Goal: Find specific page/section: Find specific page/section

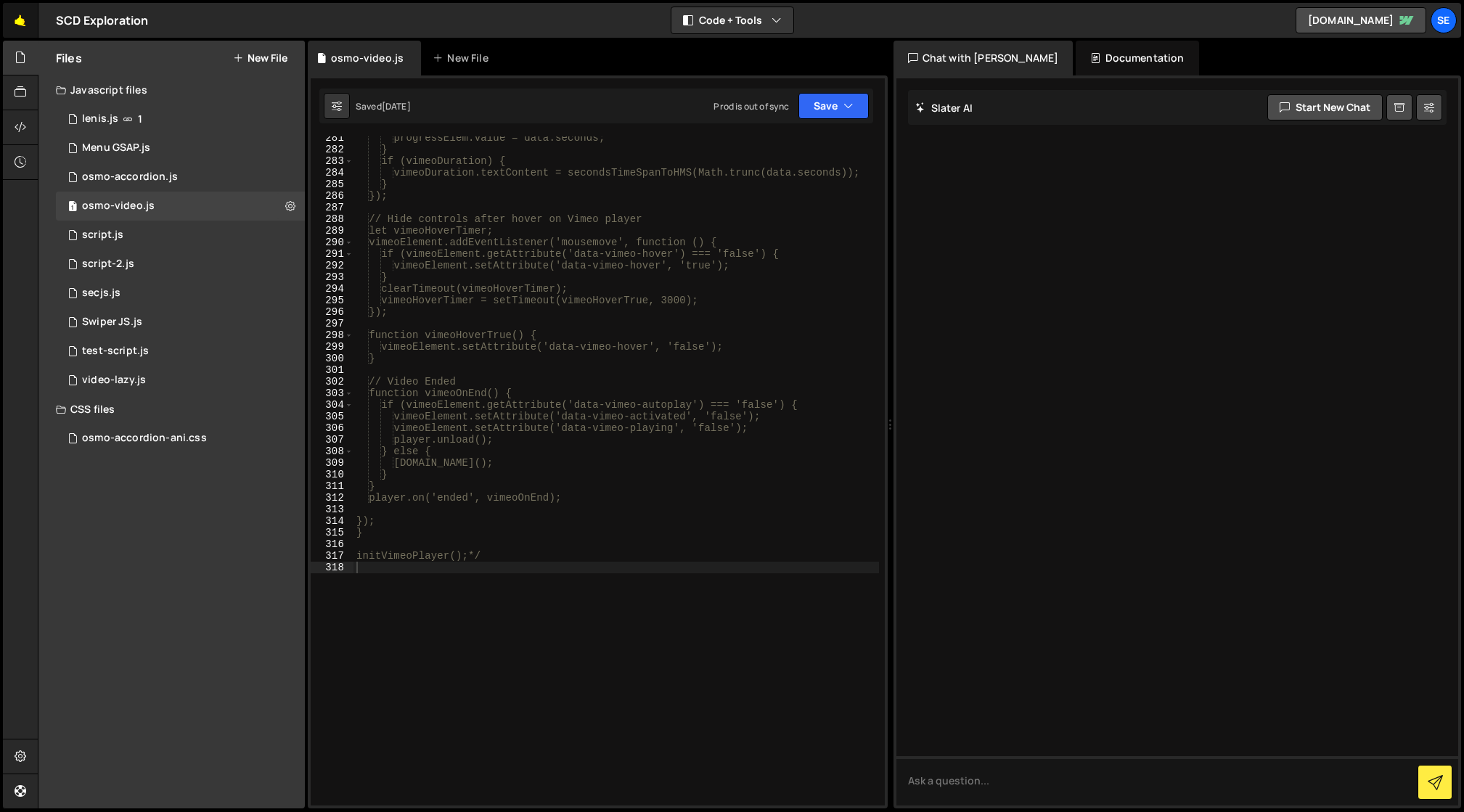
scroll to position [3312, 0]
click at [17, 20] on link "🤙" at bounding box center [20, 20] width 36 height 35
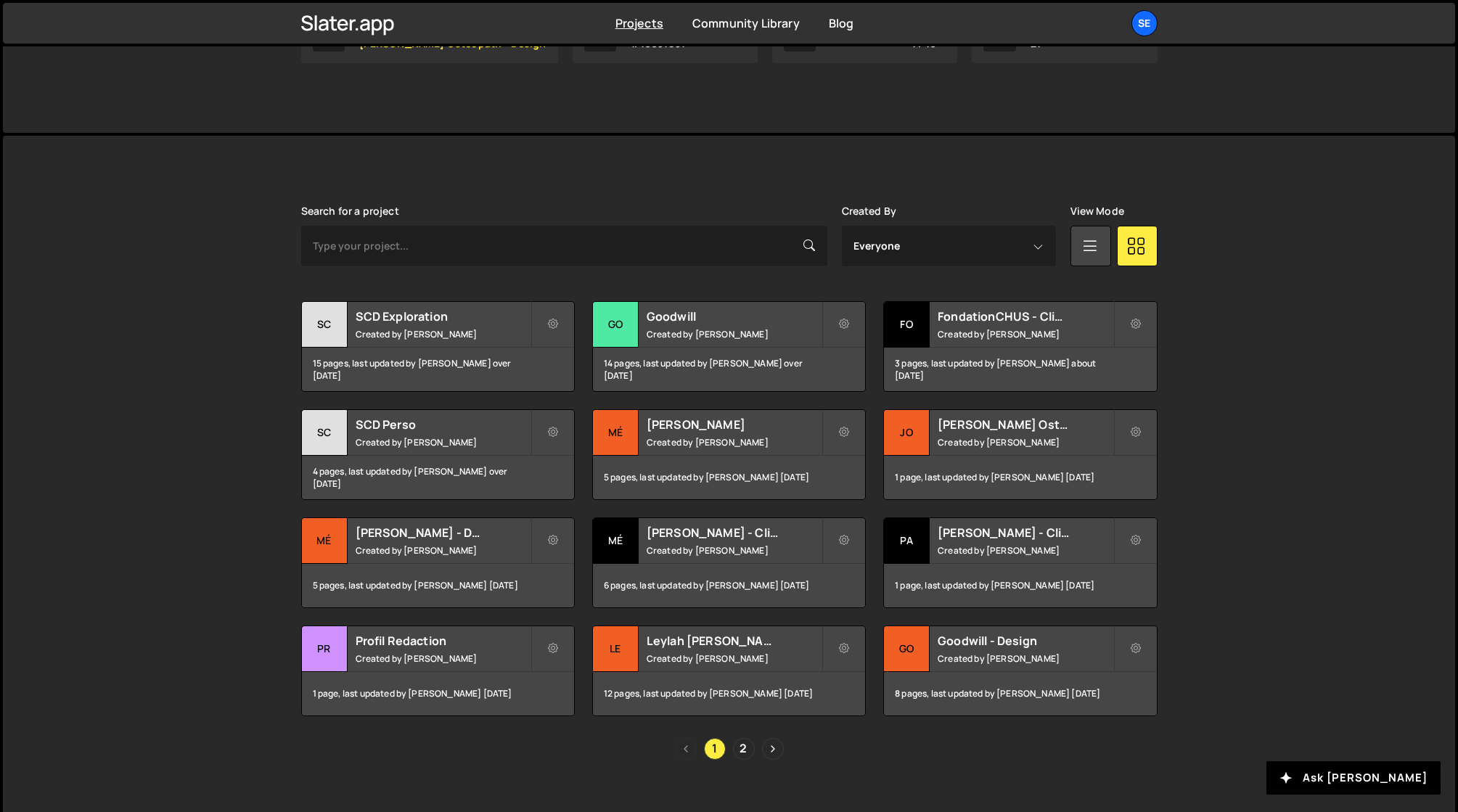
scroll to position [303, 0]
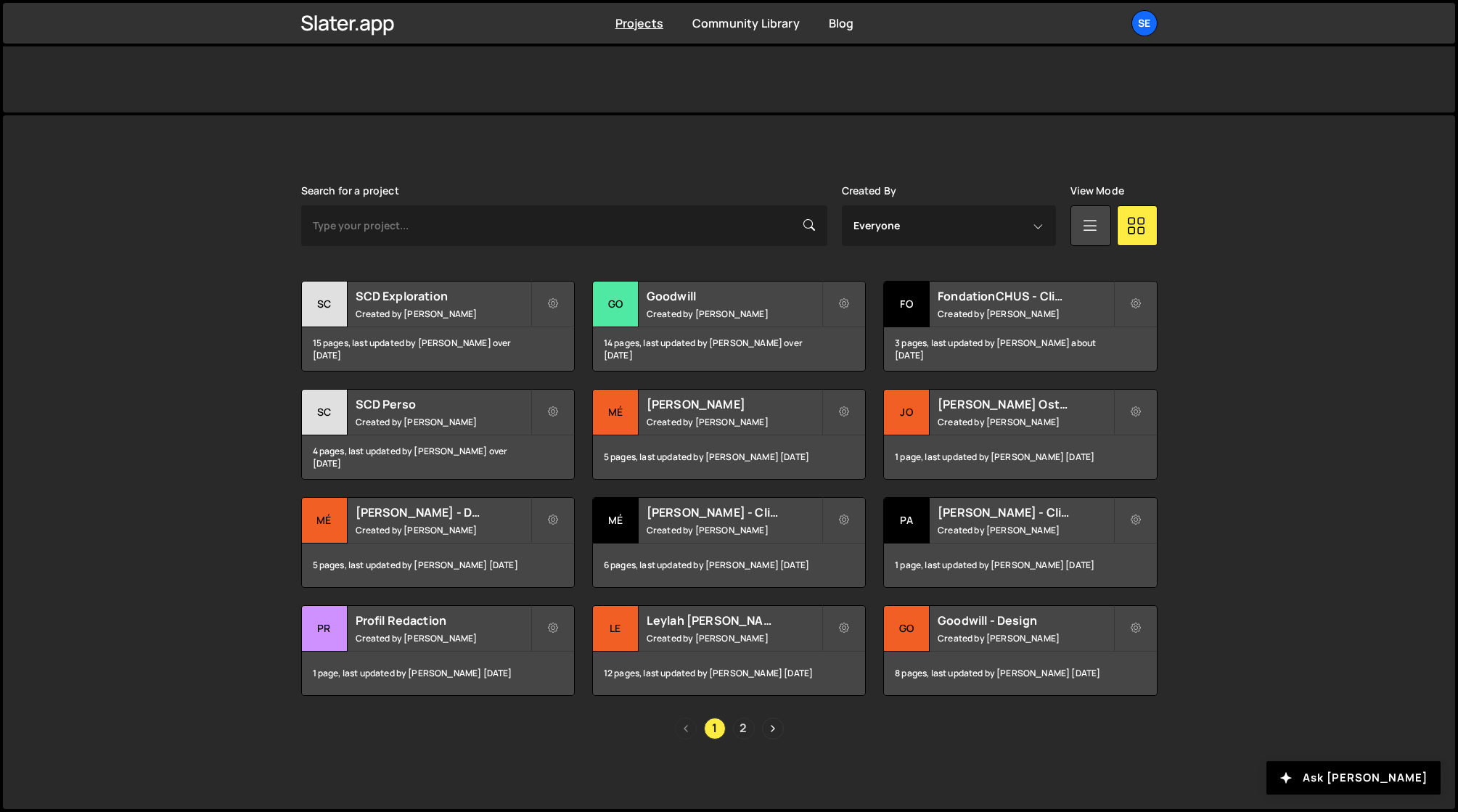
click at [743, 731] on link "2" at bounding box center [744, 729] width 22 height 22
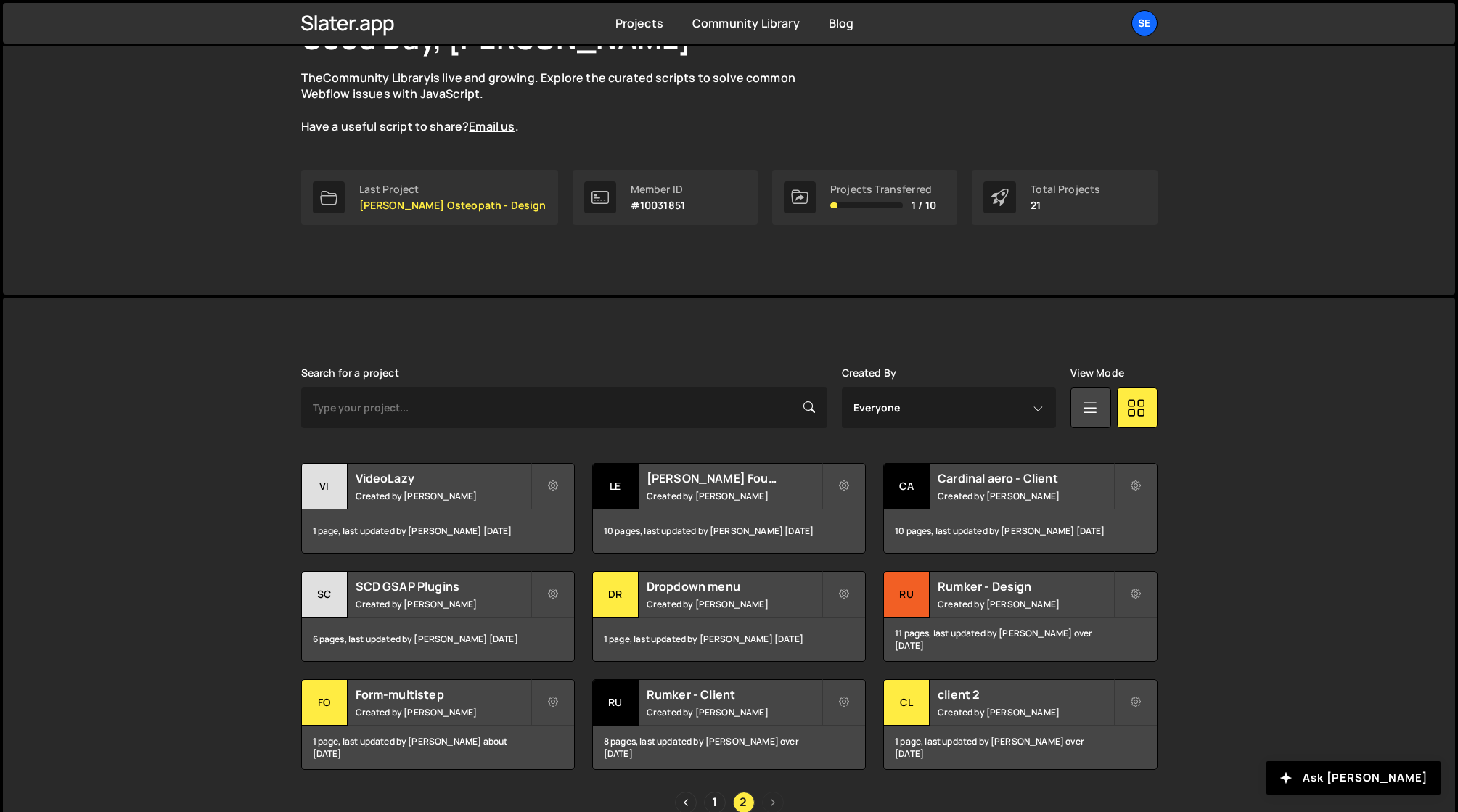
scroll to position [195, 0]
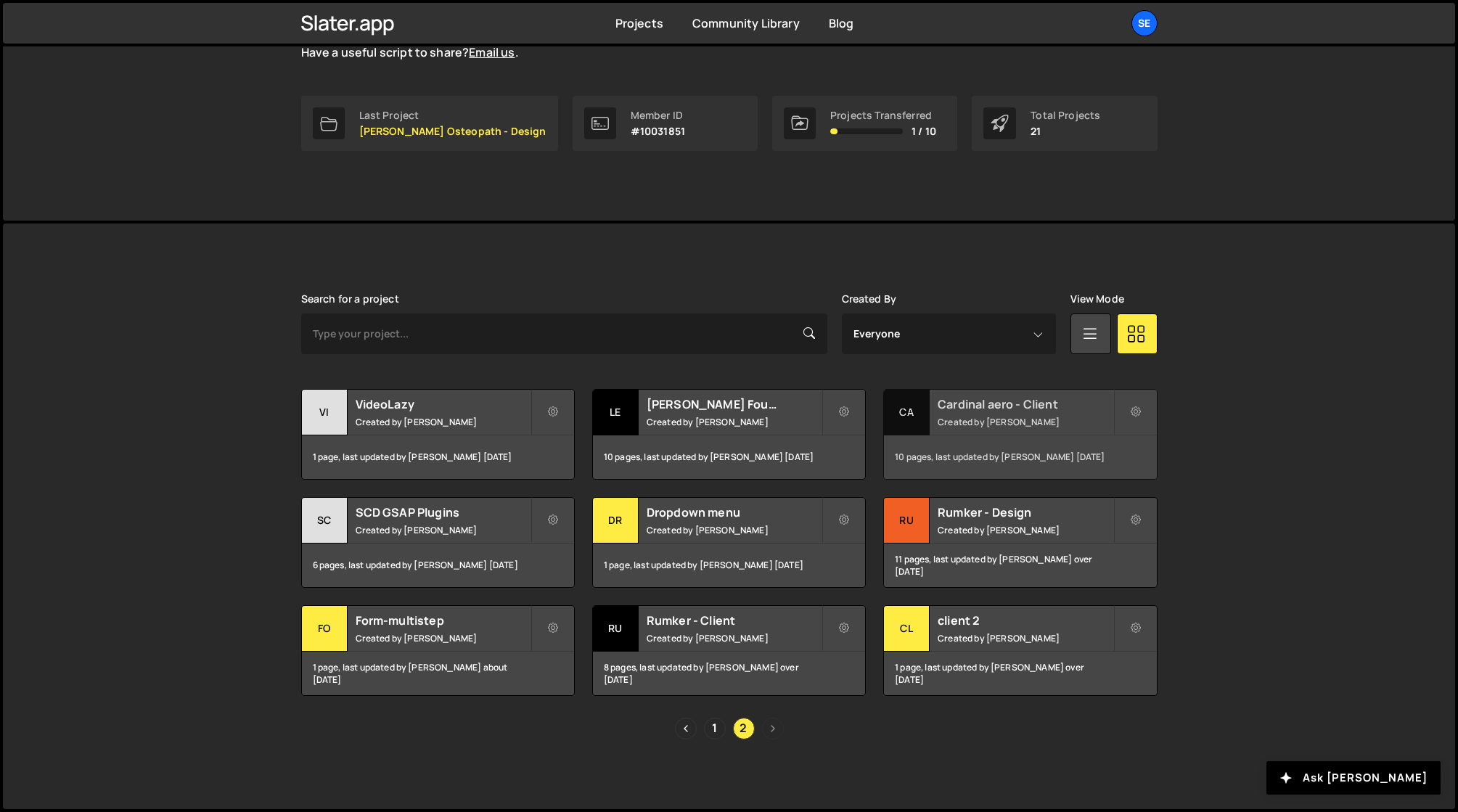
click at [908, 412] on div "Ca" at bounding box center [907, 412] width 46 height 46
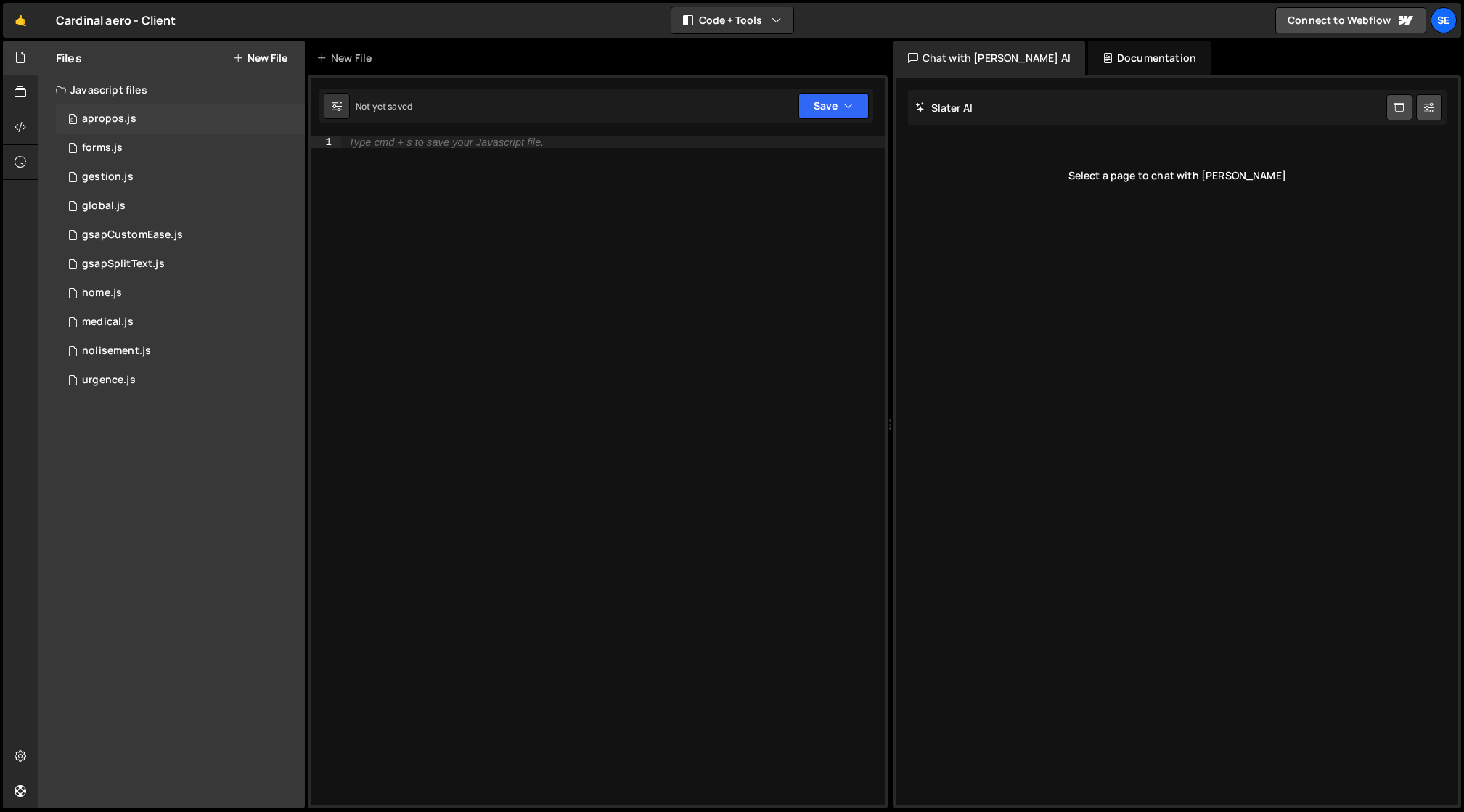
click at [96, 120] on div "apropos.js" at bounding box center [109, 119] width 54 height 13
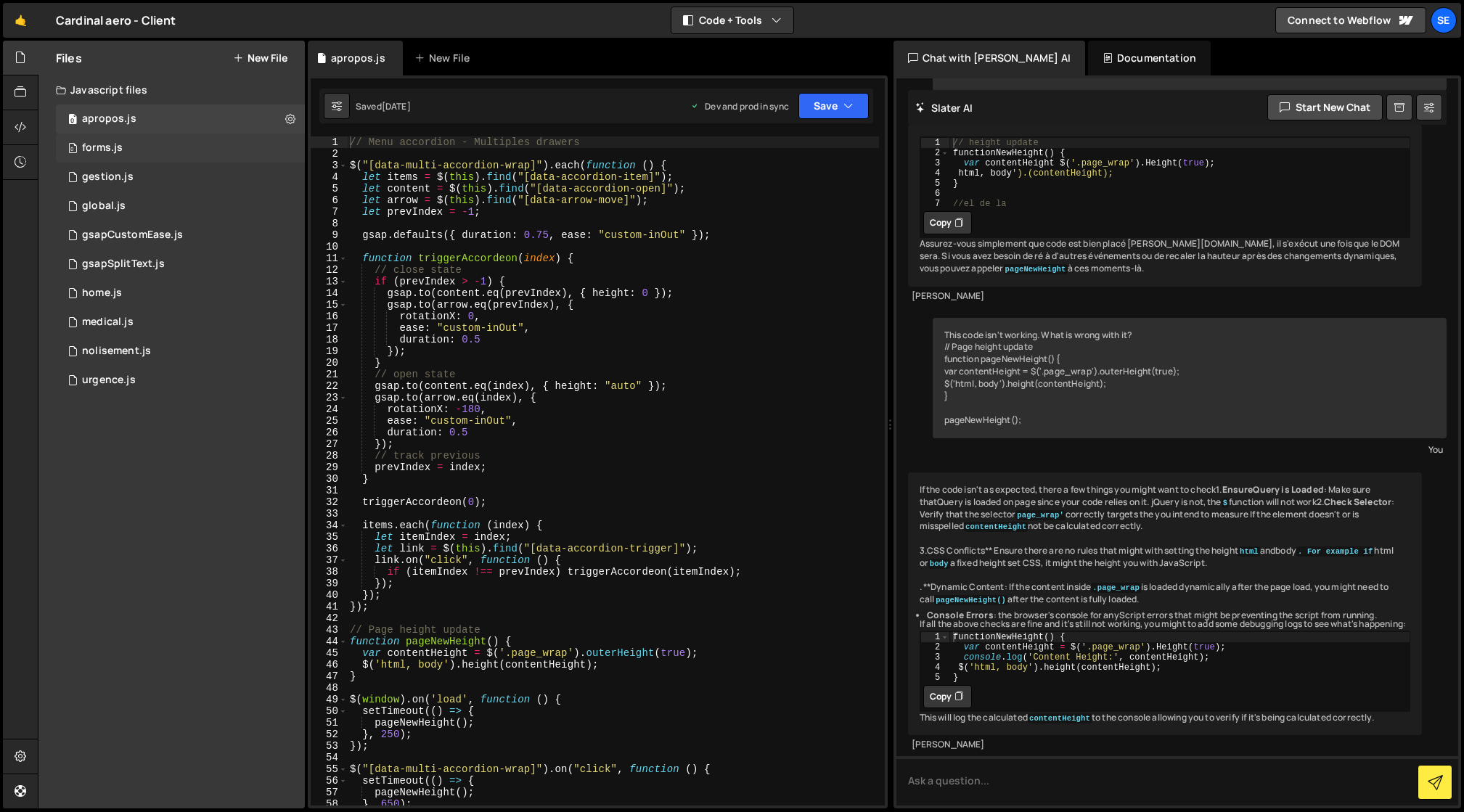
click at [96, 148] on div "forms.js" at bounding box center [102, 148] width 41 height 13
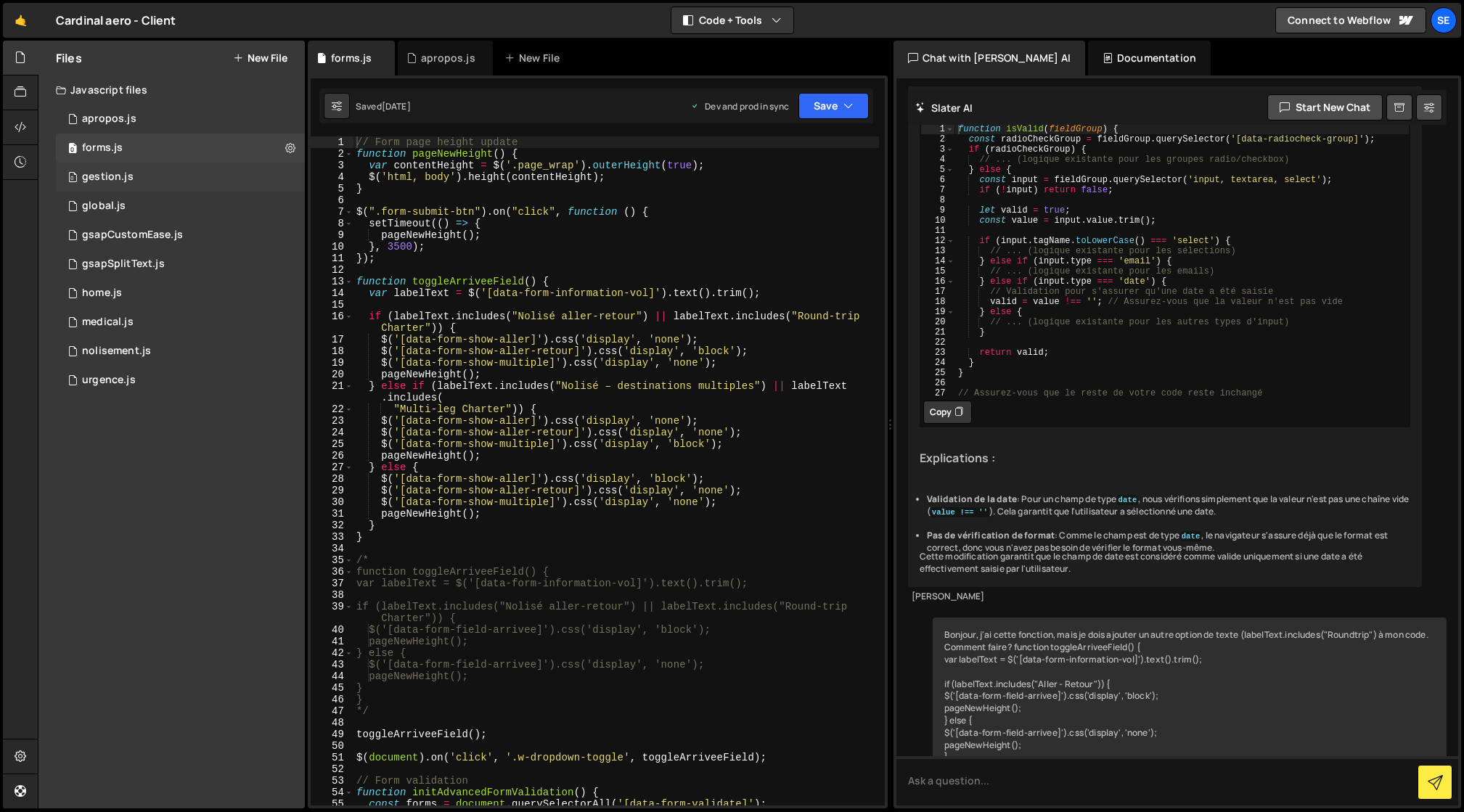
click at [100, 175] on div "gestion.js" at bounding box center [107, 177] width 51 height 13
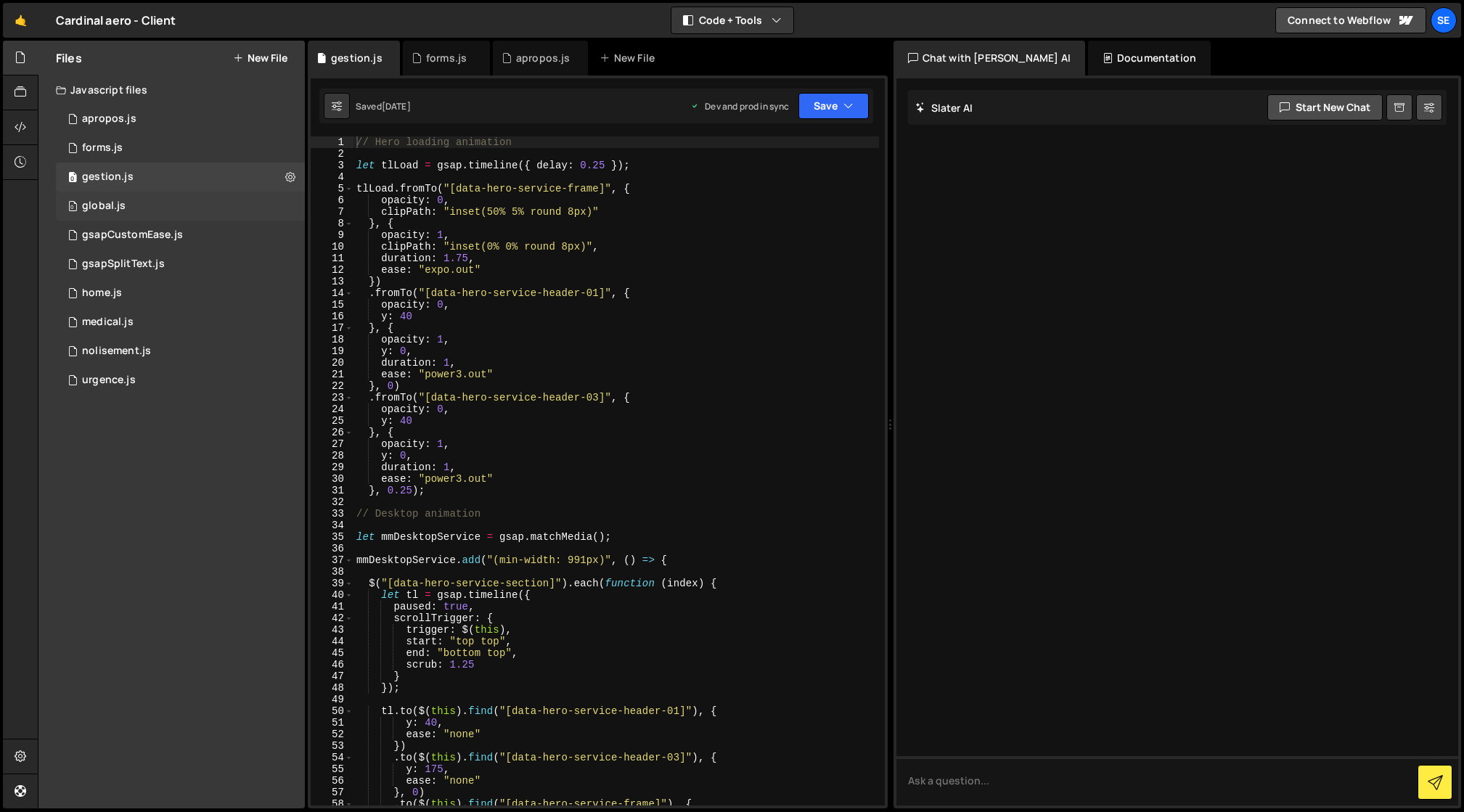
click at [100, 206] on div "global.js" at bounding box center [104, 206] width 44 height 13
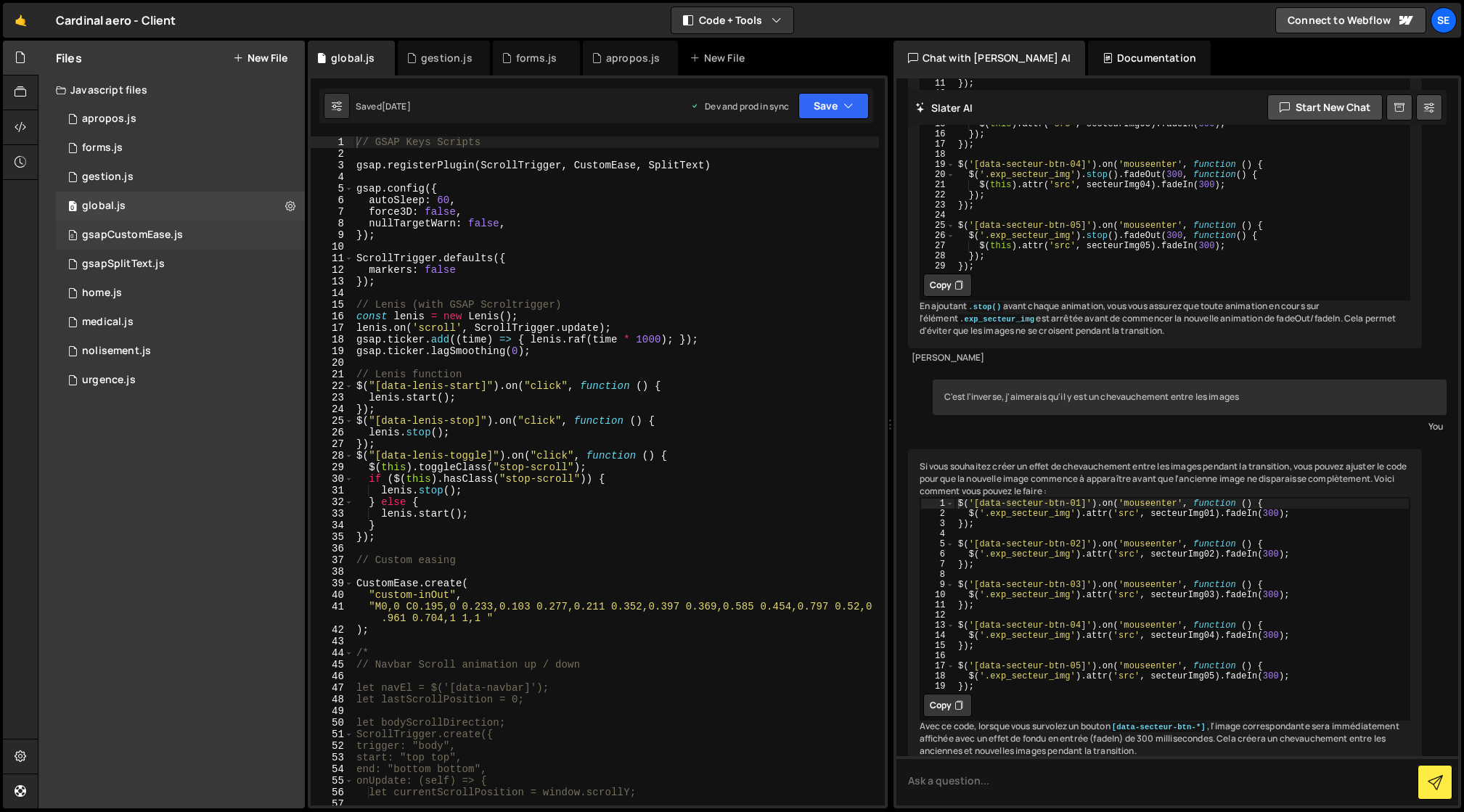
click at [131, 236] on div "gsapCustomEase.js" at bounding box center [132, 235] width 101 height 13
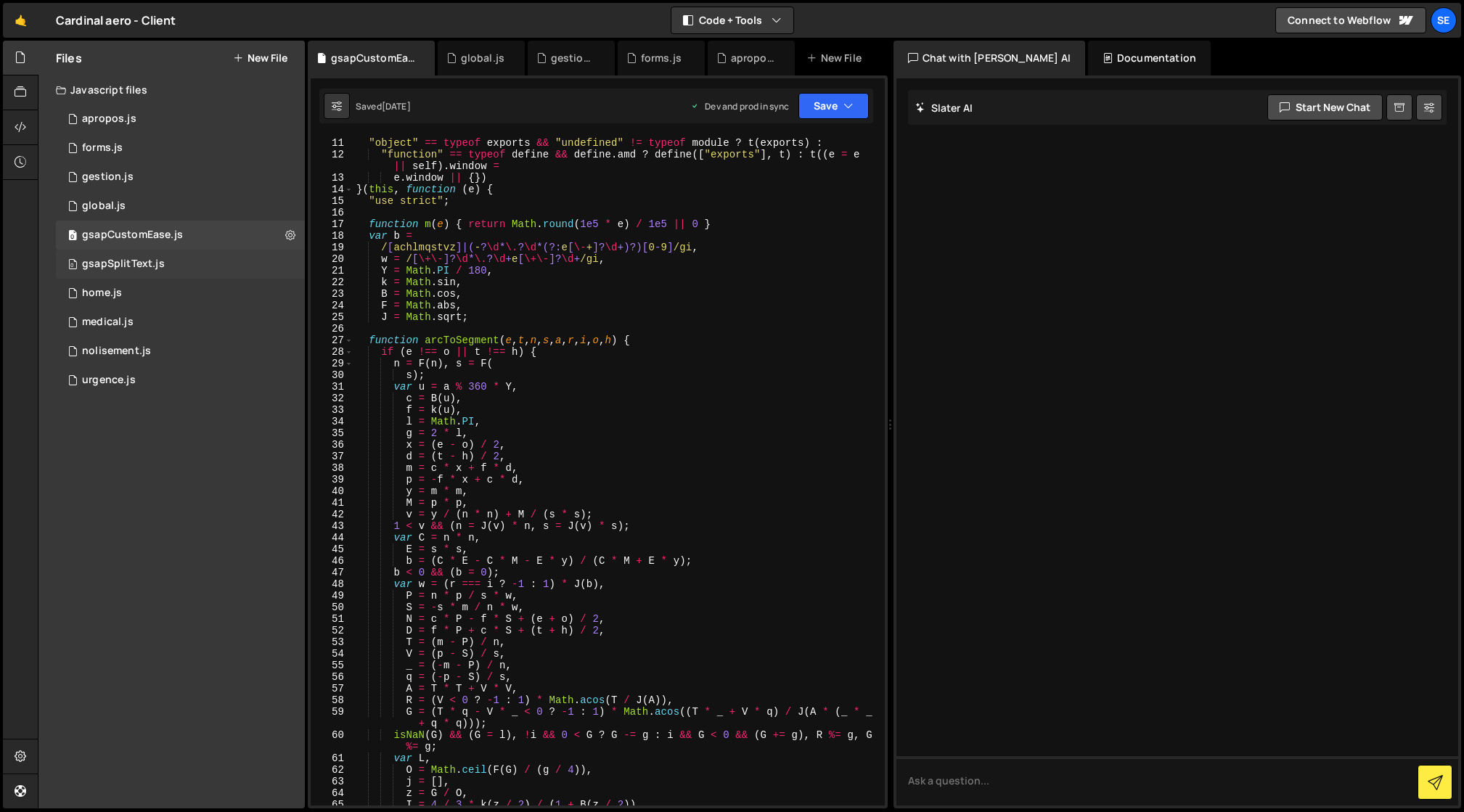
scroll to position [73, 0]
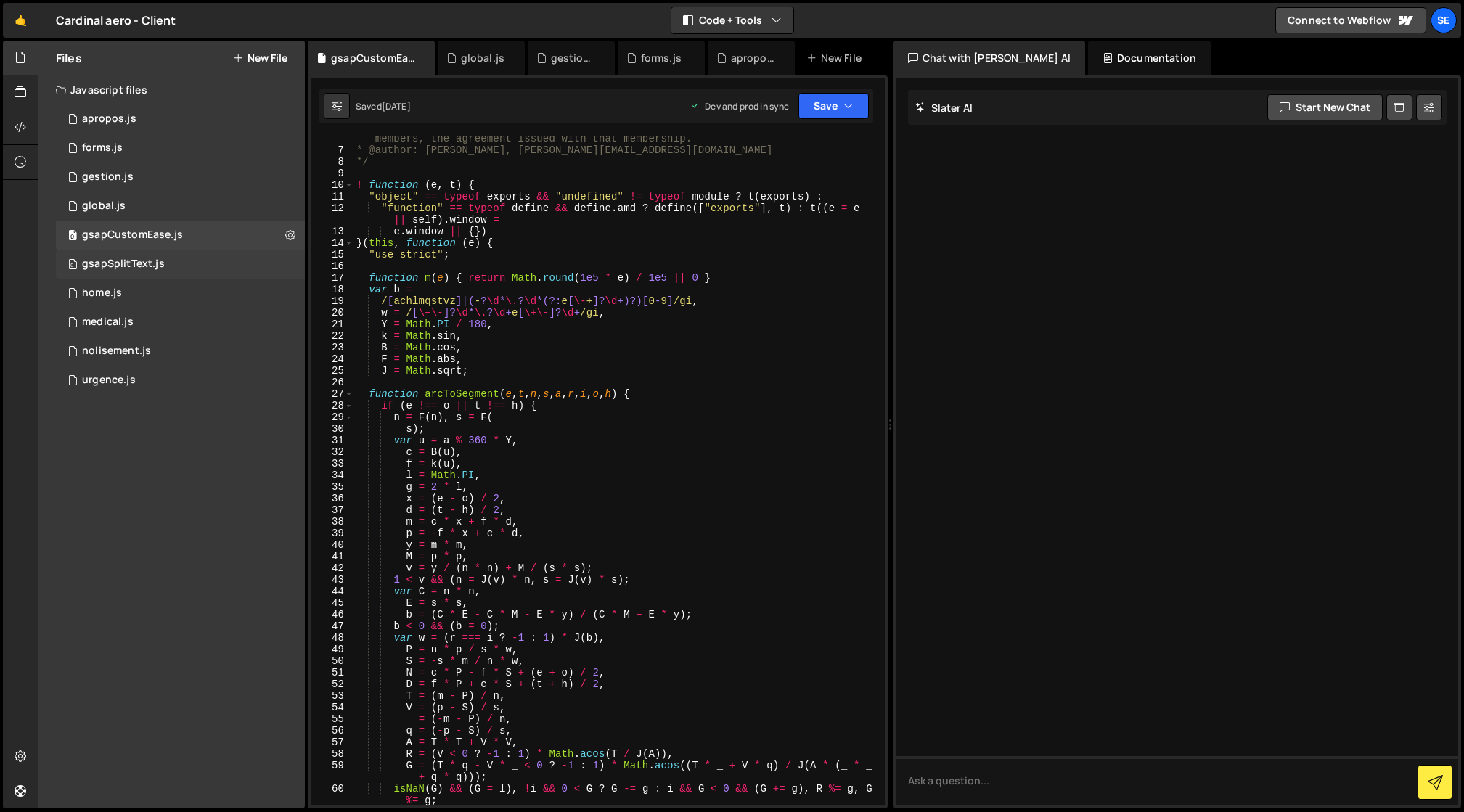
click at [125, 264] on div "gsapSplitText.js" at bounding box center [123, 264] width 83 height 13
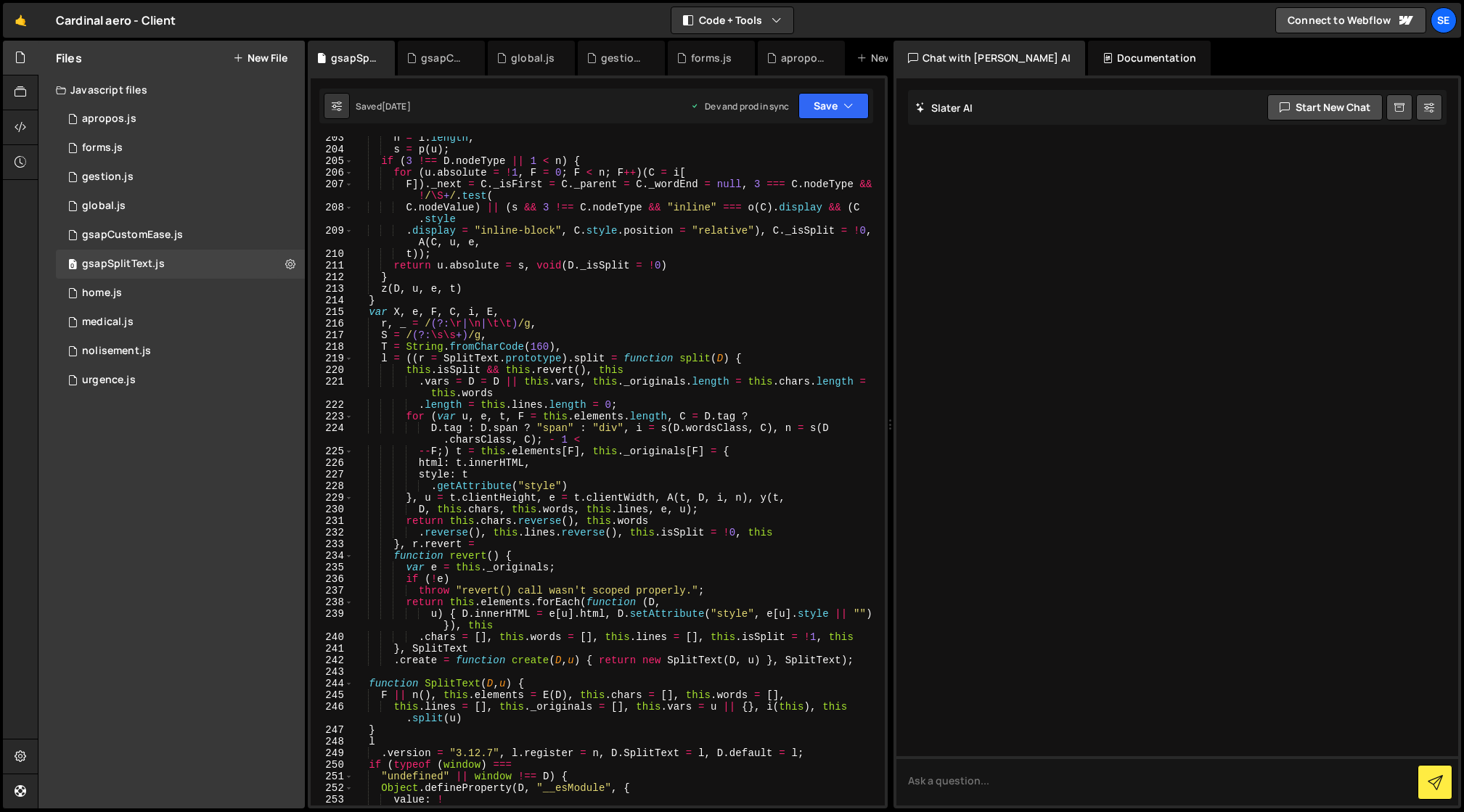
scroll to position [4593, 0]
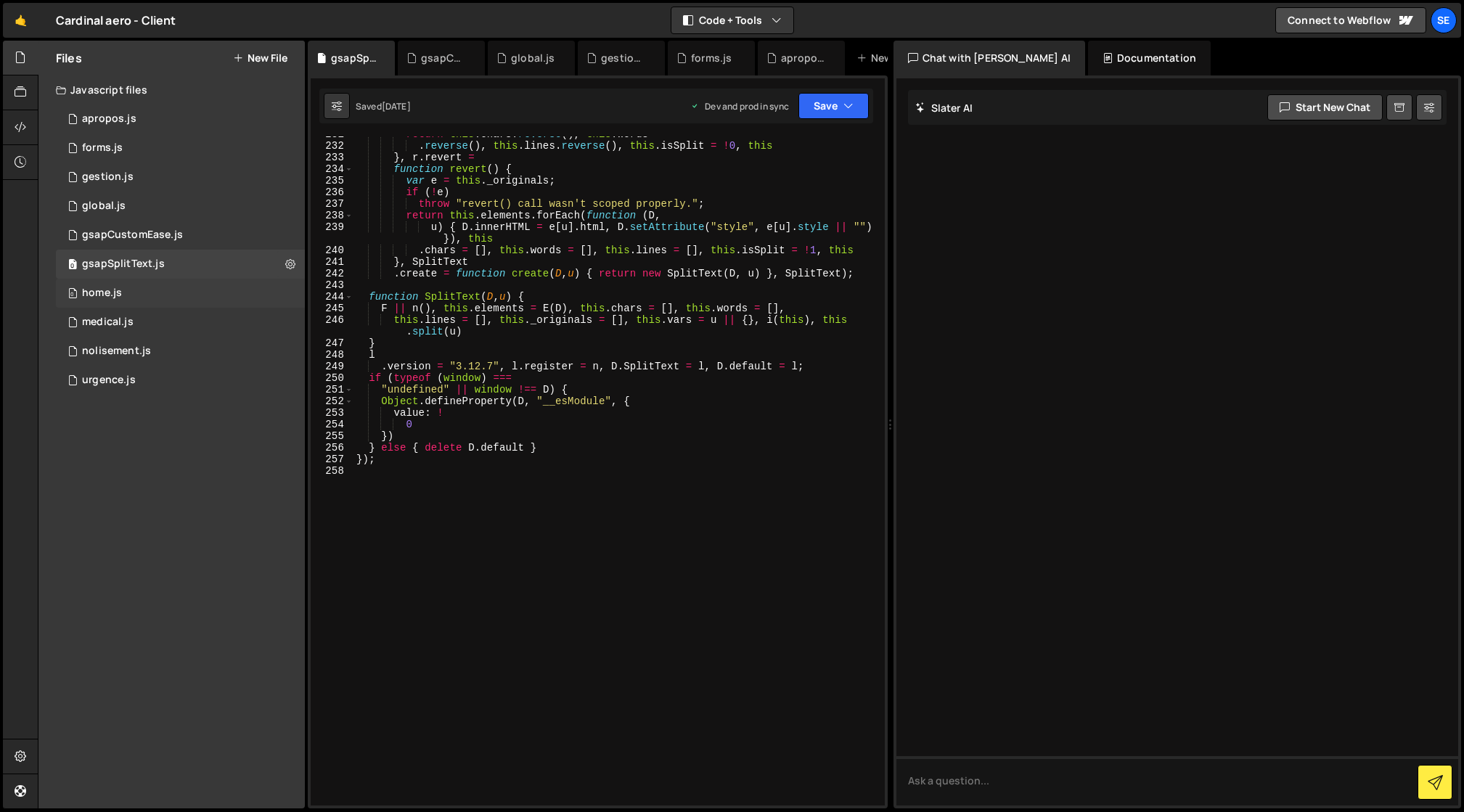
click at [95, 295] on div "home.js" at bounding box center [102, 293] width 40 height 13
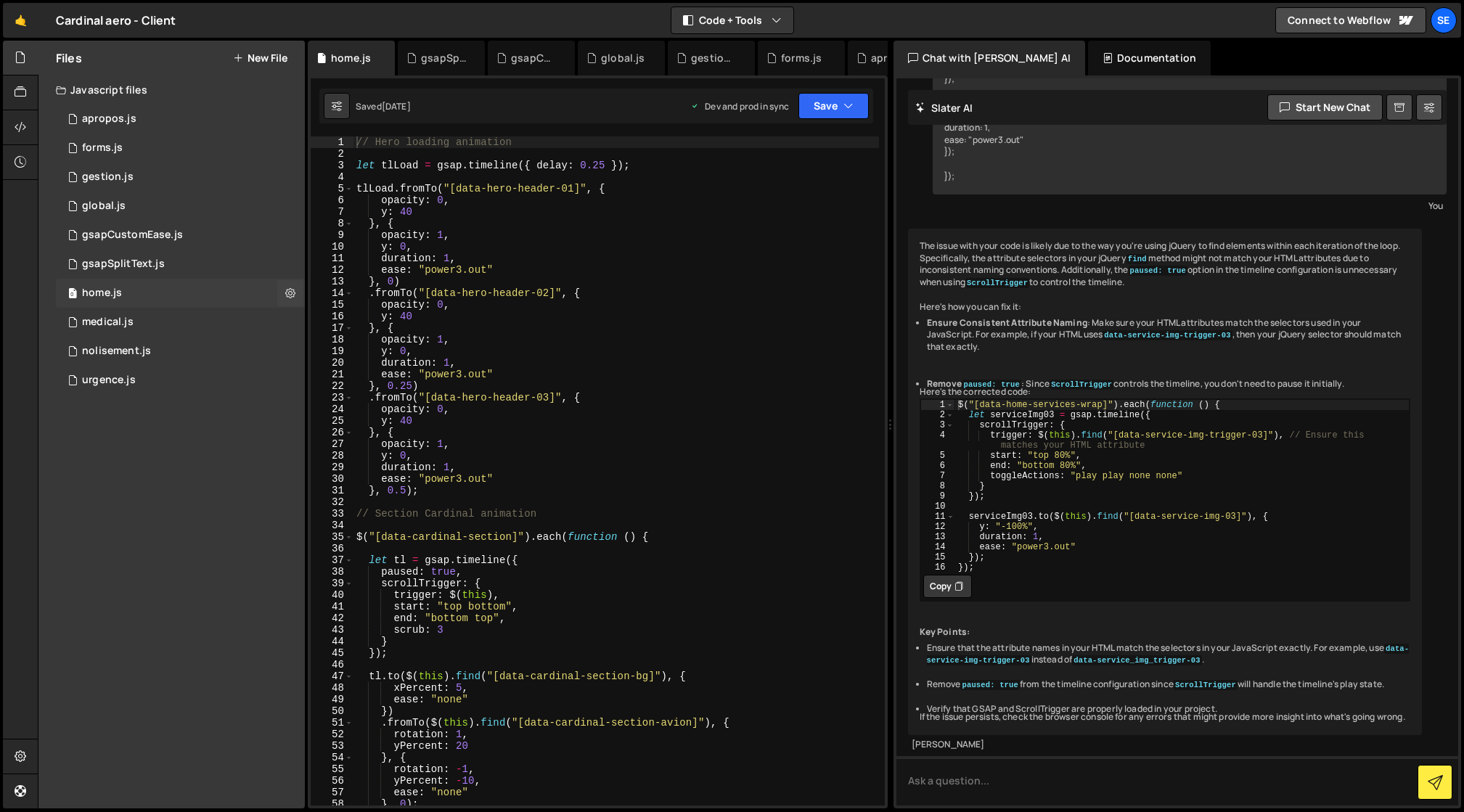
scroll to position [3655, 0]
click at [150, 536] on div "Files New File Javascript files 0 apropos.js 0 0 forms.js 0 0 gestion.js 0 0 0 0" at bounding box center [172, 425] width 266 height 767
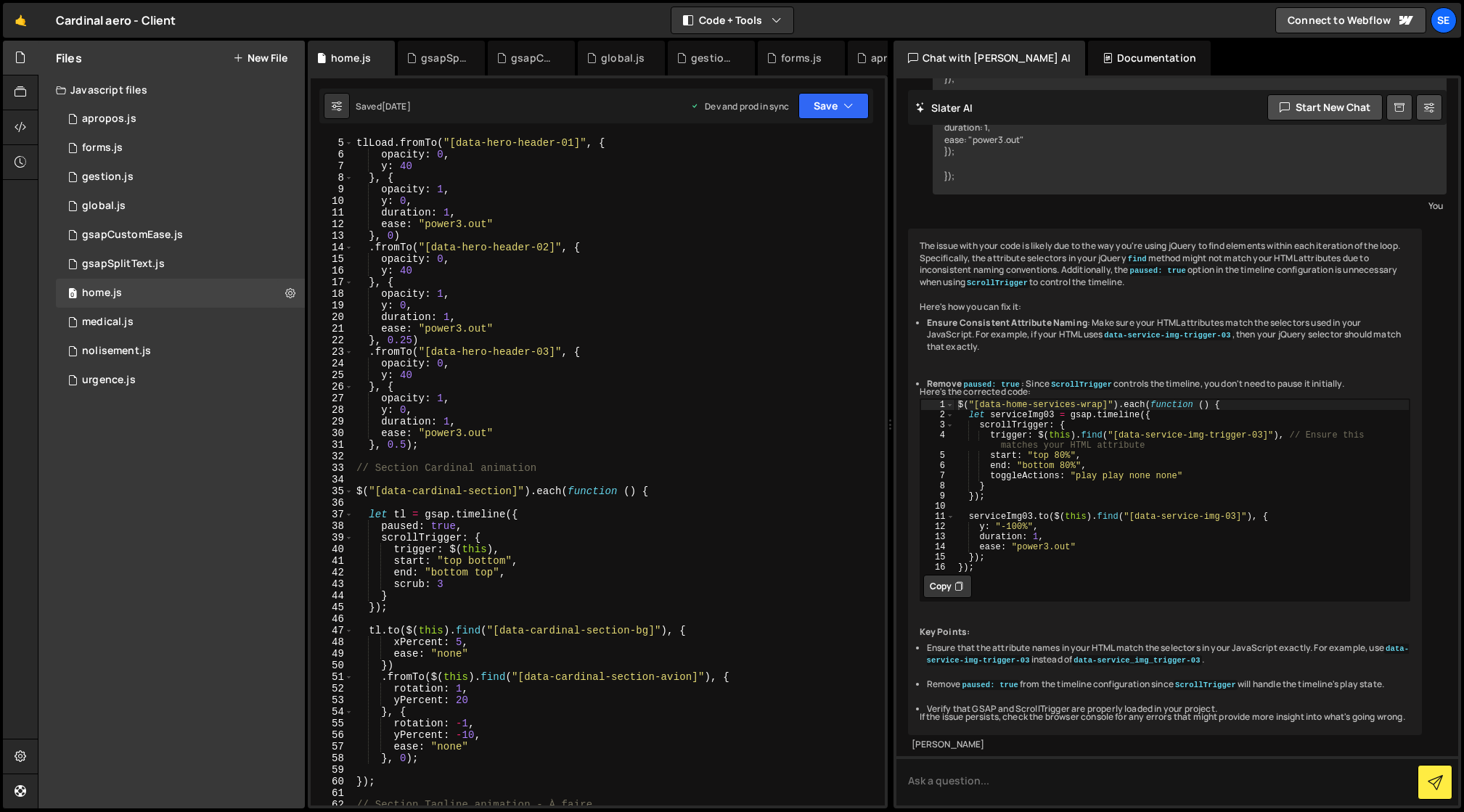
scroll to position [0, 0]
